Goal: Check status

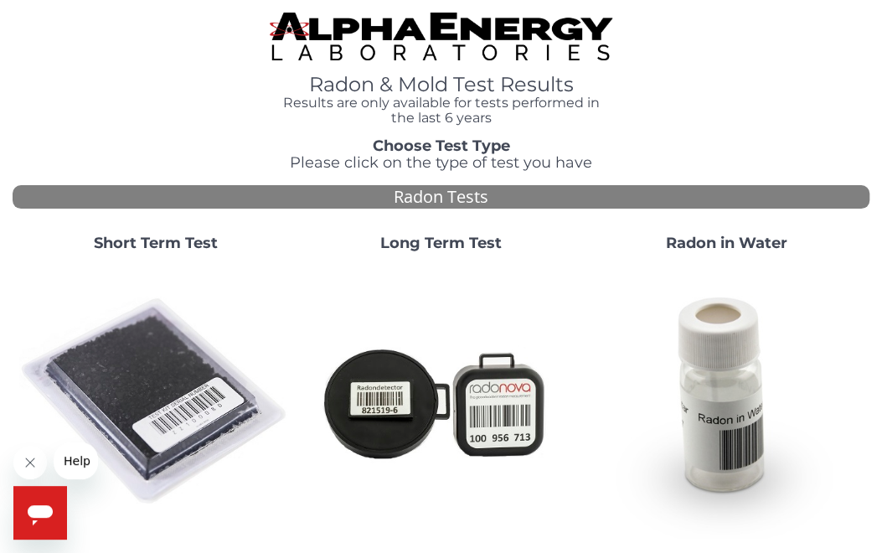
click at [188, 245] on strong "Short Term Test" at bounding box center [156, 243] width 124 height 18
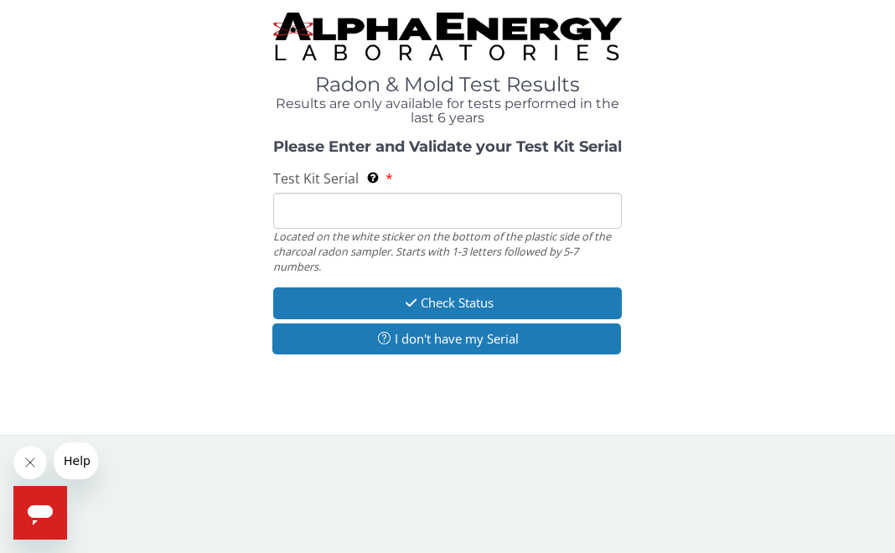
click at [327, 220] on input "Test Kit Serial Located on the white sticker on the bottom of the plastic side …" at bounding box center [447, 211] width 348 height 36
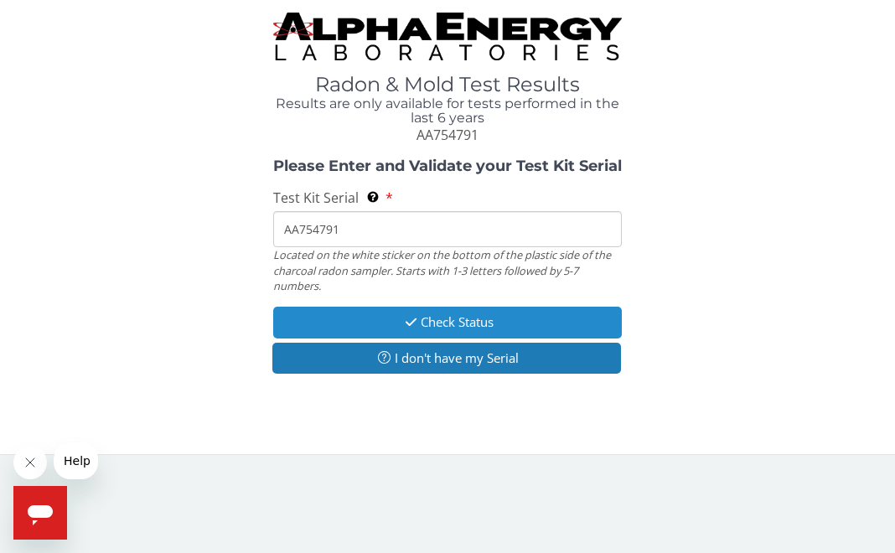
type input "AA754791"
click at [520, 322] on button "Check Status" at bounding box center [447, 322] width 348 height 31
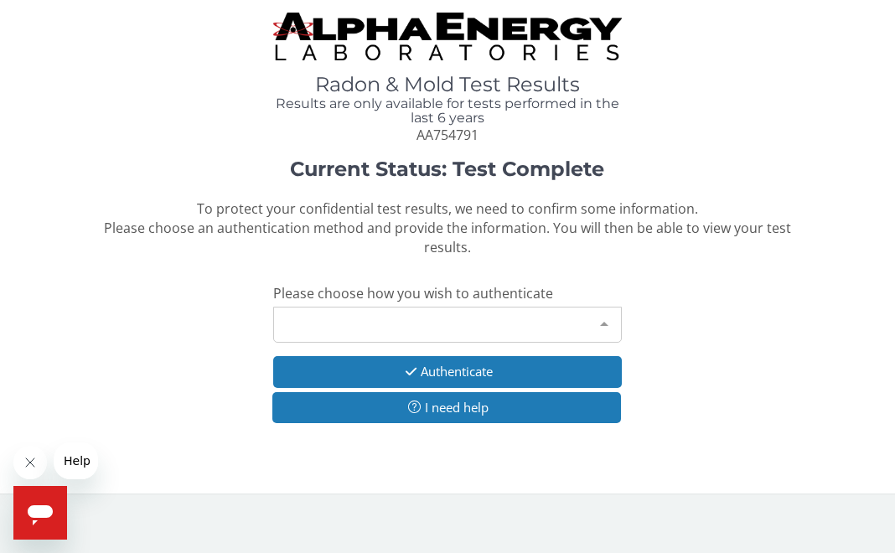
click at [598, 319] on div at bounding box center [604, 323] width 34 height 32
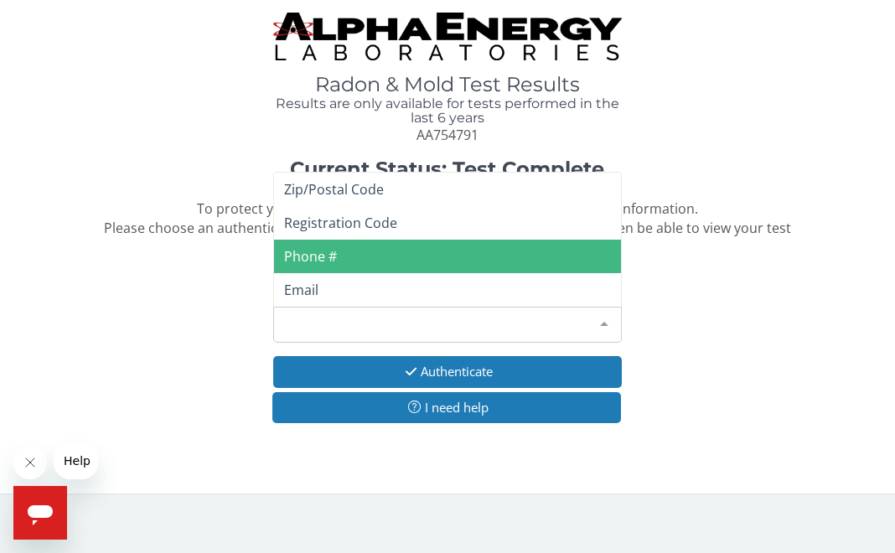
click at [413, 261] on span "Phone #" at bounding box center [447, 257] width 346 height 34
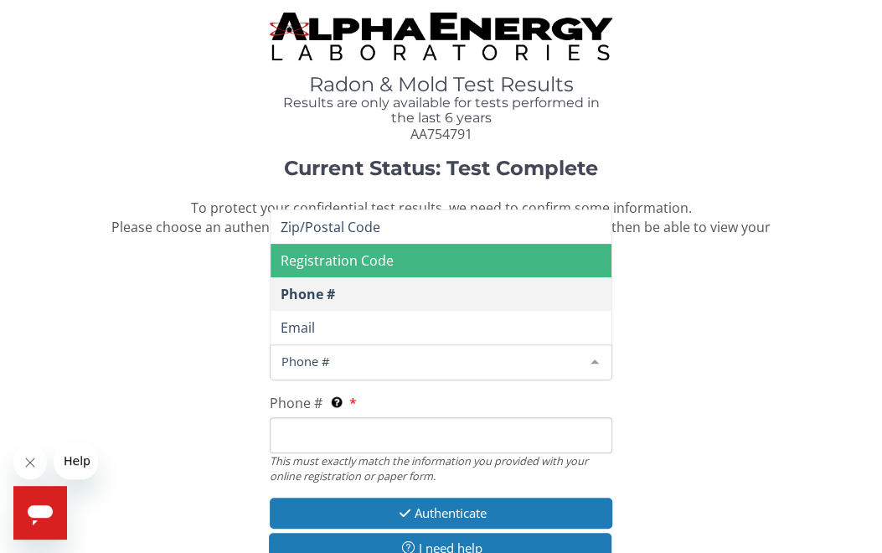
click at [593, 359] on div at bounding box center [595, 361] width 34 height 32
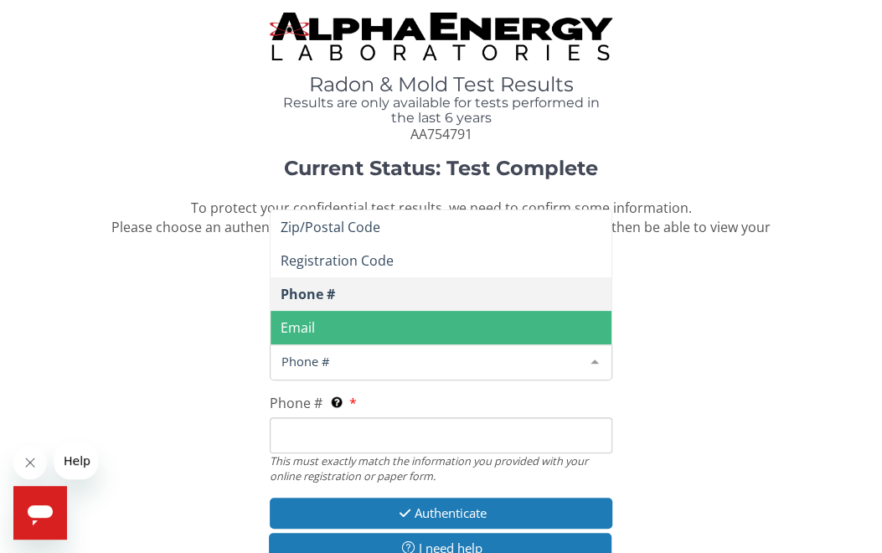
click at [448, 321] on span "Email" at bounding box center [441, 328] width 341 height 34
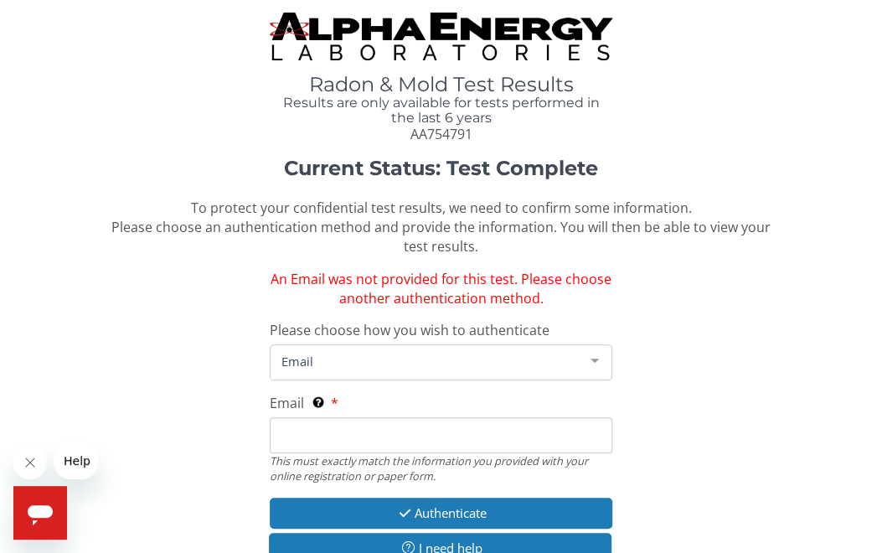
click at [598, 358] on div at bounding box center [595, 361] width 34 height 32
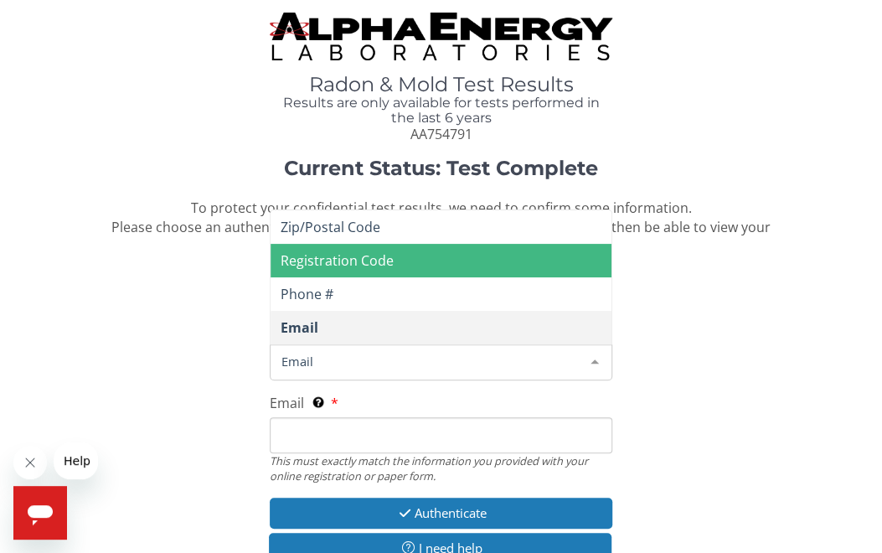
click at [501, 261] on span "Registration Code" at bounding box center [441, 261] width 341 height 34
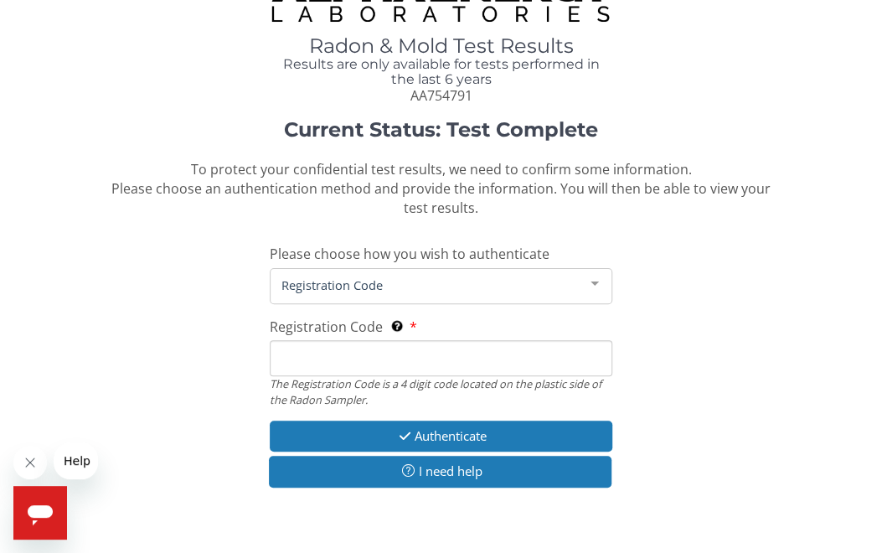
scroll to position [60, 0]
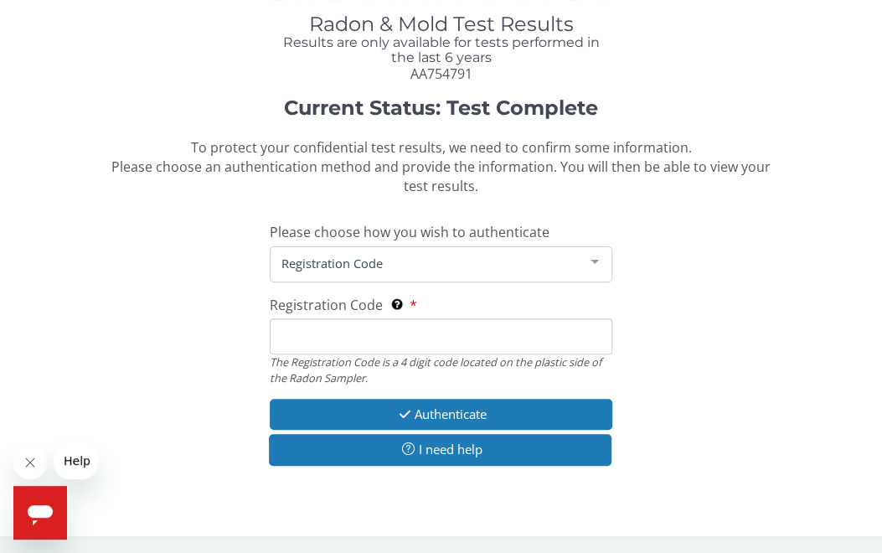
click at [458, 327] on input "Registration Code The Registration Code is a 4 digit code located on the plasti…" at bounding box center [441, 336] width 343 height 36
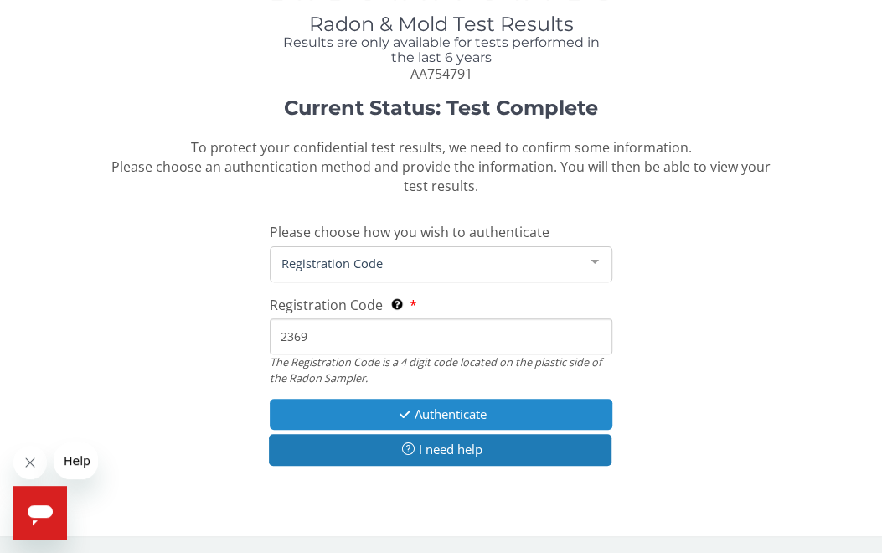
type input "2369"
click at [517, 410] on button "Authenticate" at bounding box center [441, 414] width 343 height 31
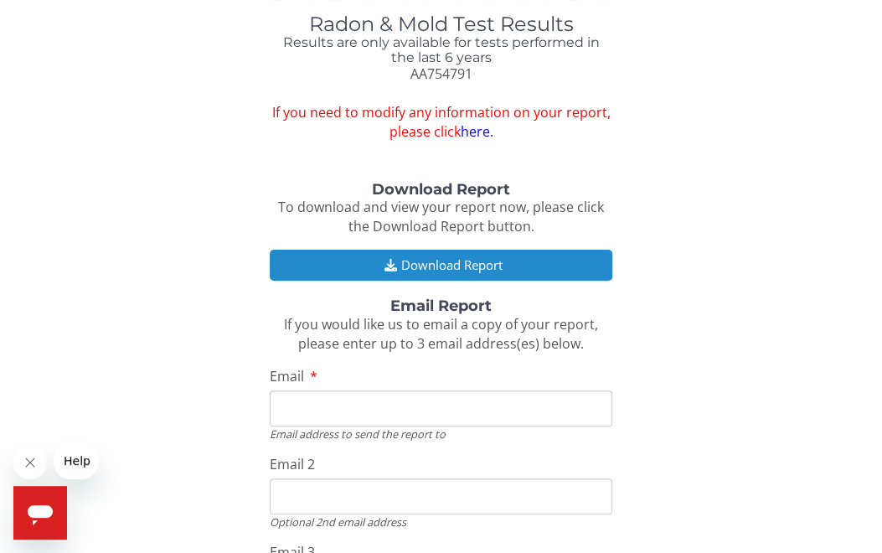
click at [467, 266] on button "Download Report" at bounding box center [441, 265] width 343 height 31
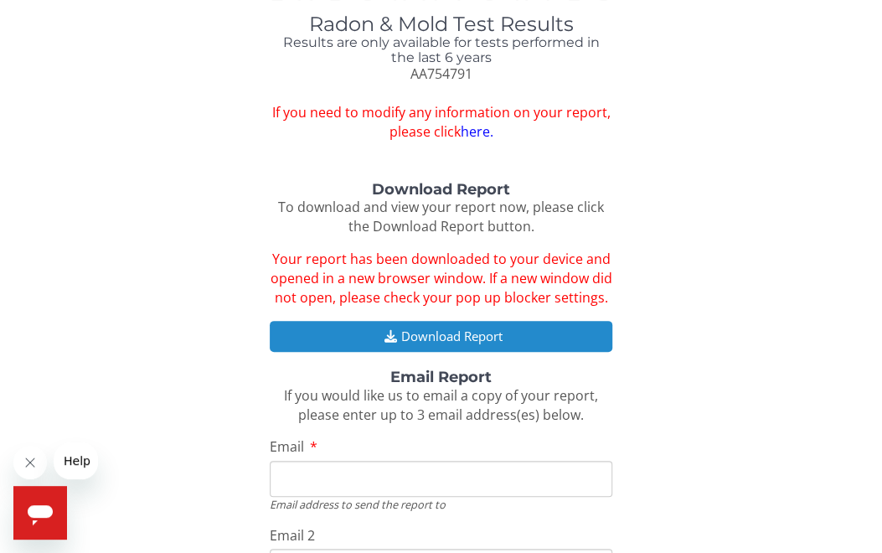
click at [429, 326] on button "Download Report" at bounding box center [441, 336] width 343 height 31
